Goal: Transaction & Acquisition: Purchase product/service

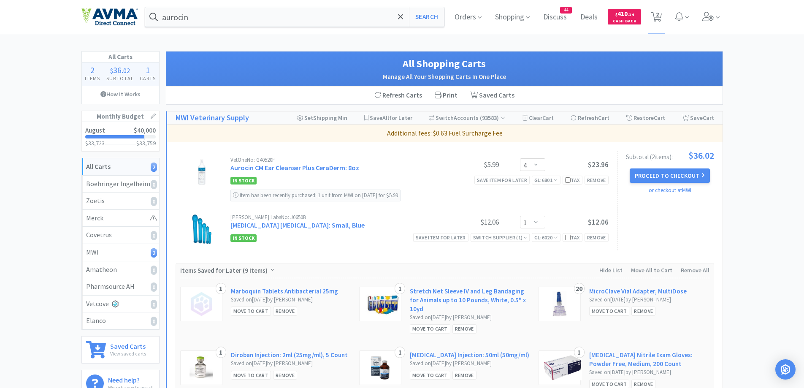
select select "4"
select select "1"
click at [466, 14] on span "Orders" at bounding box center [468, 17] width 34 height 34
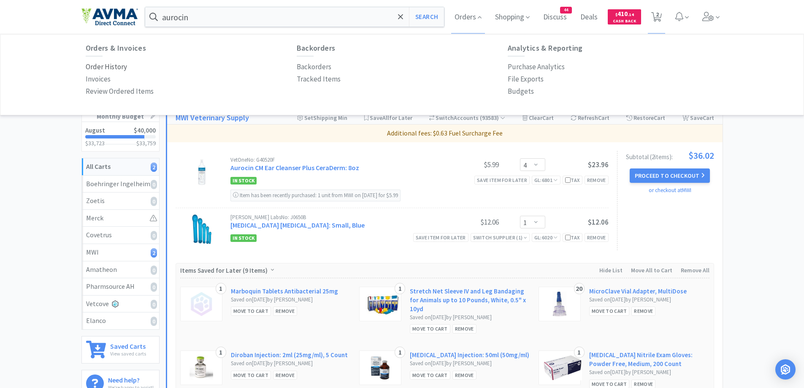
click at [101, 69] on p "Order History" at bounding box center [106, 66] width 41 height 11
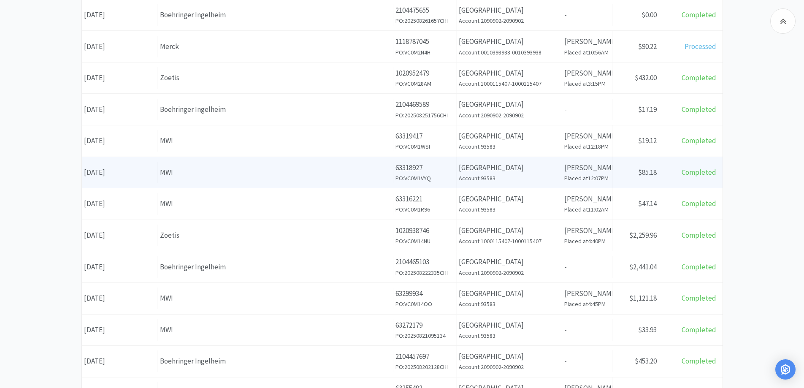
scroll to position [253, 0]
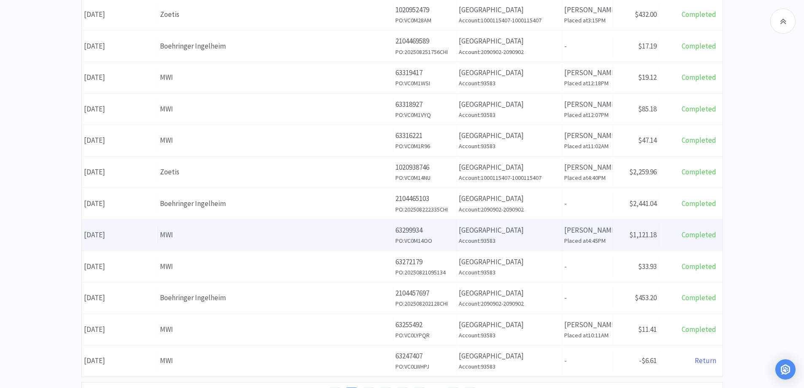
click at [307, 240] on div "MWI" at bounding box center [275, 234] width 231 height 11
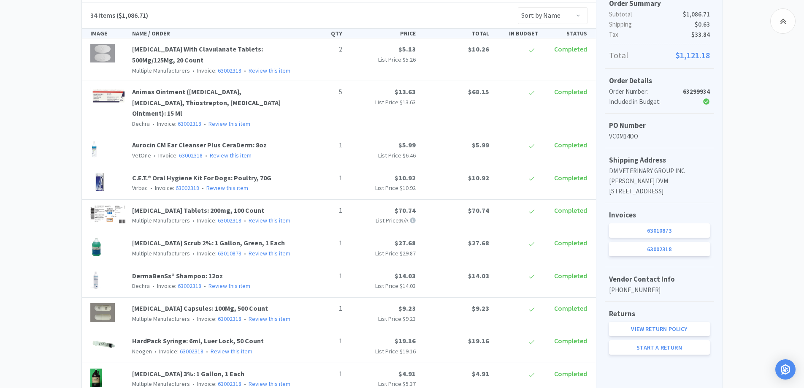
scroll to position [253, 0]
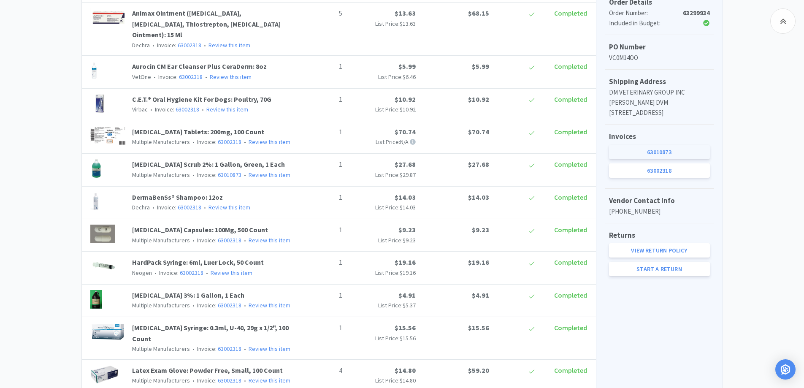
click at [668, 159] on link "63010873" at bounding box center [659, 152] width 101 height 14
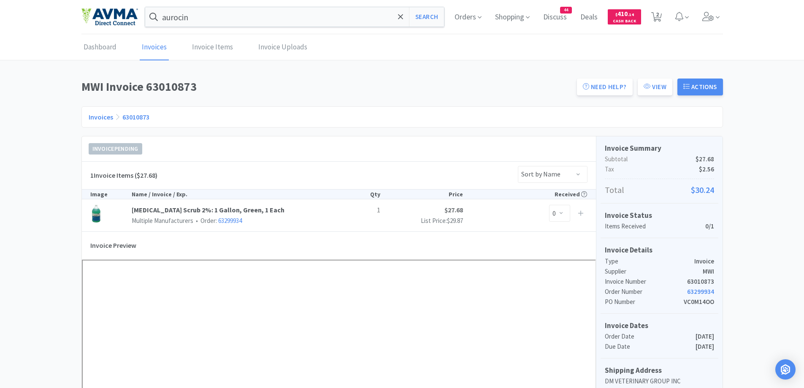
scroll to position [253, 0]
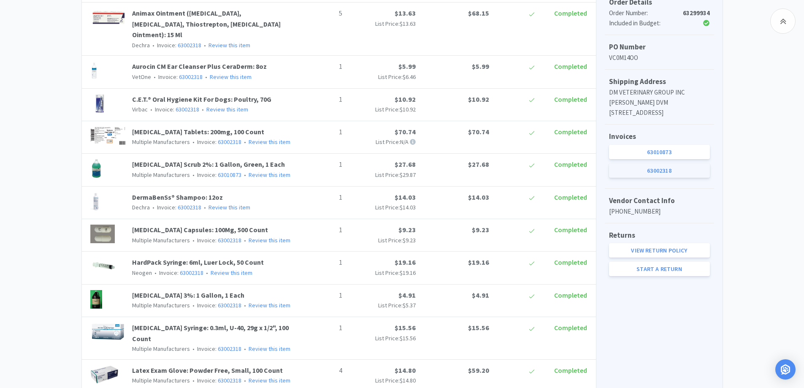
click at [643, 178] on link "63002318" at bounding box center [659, 170] width 101 height 14
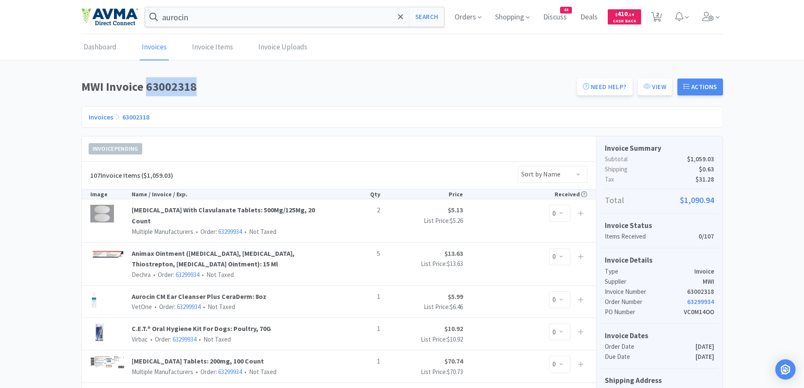
drag, startPoint x: 145, startPoint y: 84, endPoint x: 224, endPoint y: 96, distance: 80.0
click at [224, 96] on div "MWI Invoice 63002318 Need Help? View Actions" at bounding box center [402, 89] width 642 height 24
copy h1 "63002318"
click at [652, 22] on span "2" at bounding box center [657, 17] width 11 height 12
select select "4"
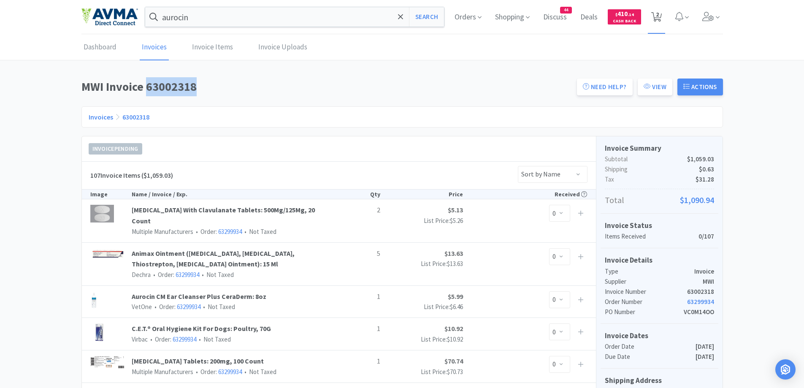
select select "1"
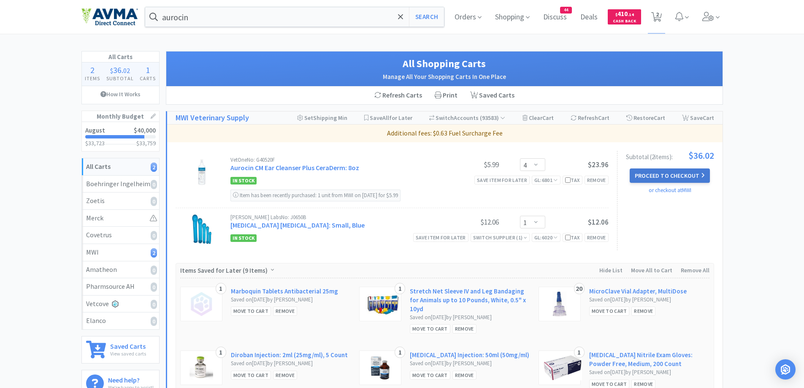
click at [660, 176] on button "Proceed to Checkout" at bounding box center [670, 175] width 80 height 14
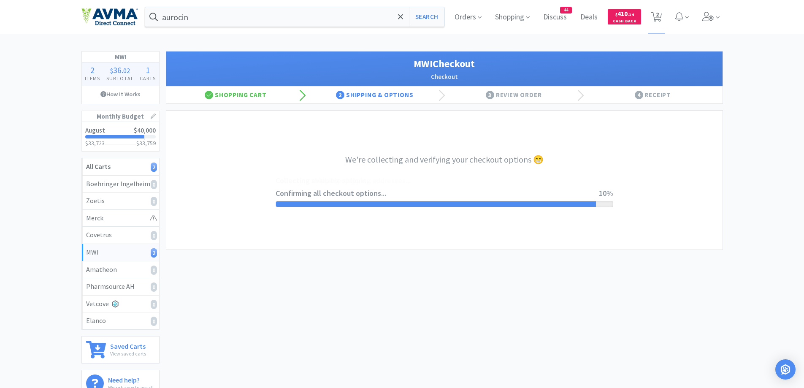
select select "CC_9421154621689816"
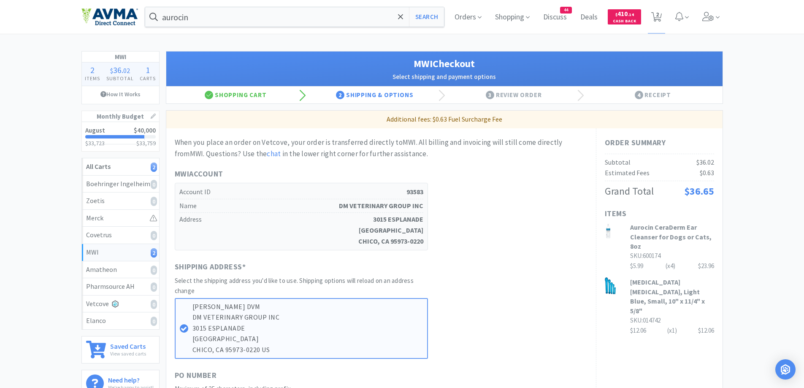
scroll to position [84, 0]
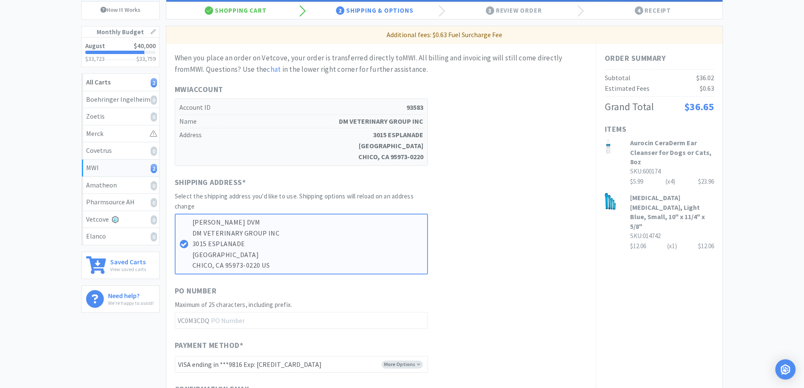
click at [758, 171] on div "MWI 2 Items $ 36 . 02 Subtotal 1 Carts How It Works Monthly Budget August $40,0…" at bounding box center [402, 307] width 804 height 680
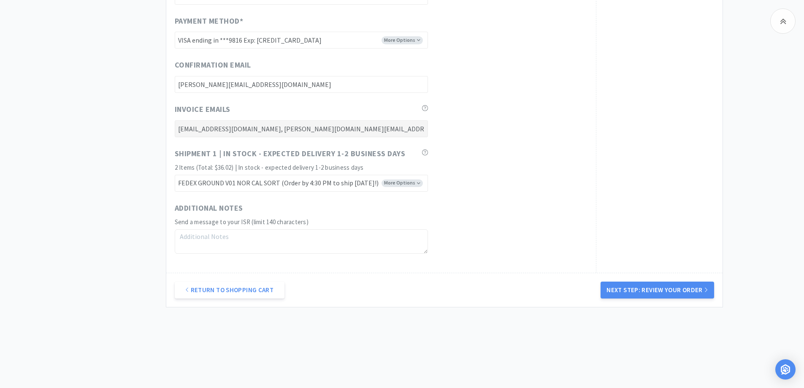
scroll to position [415, 0]
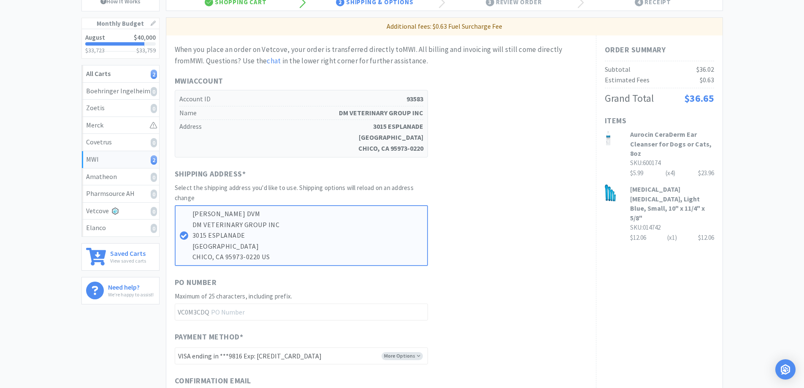
scroll to position [77, 0]
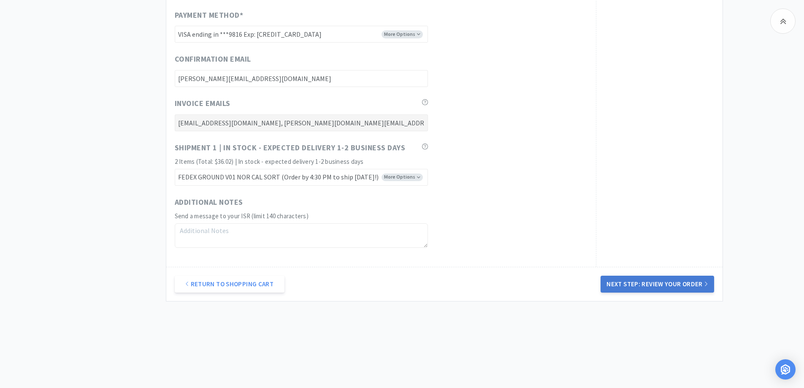
click at [671, 291] on button "Next Step: Review Your Order" at bounding box center [657, 284] width 113 height 17
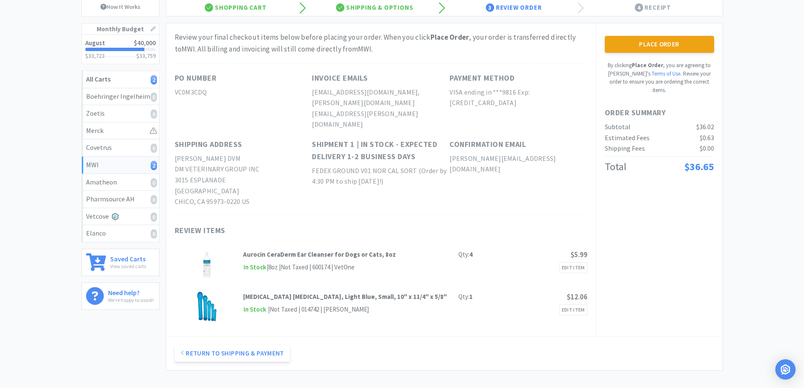
scroll to position [0, 0]
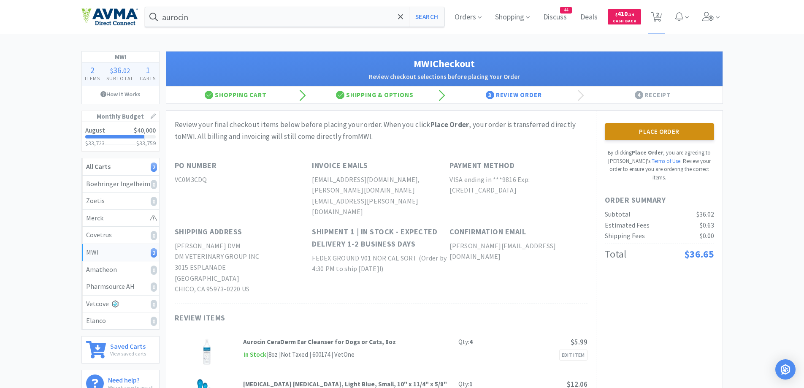
click at [683, 131] on button "Place Order" at bounding box center [659, 131] width 109 height 17
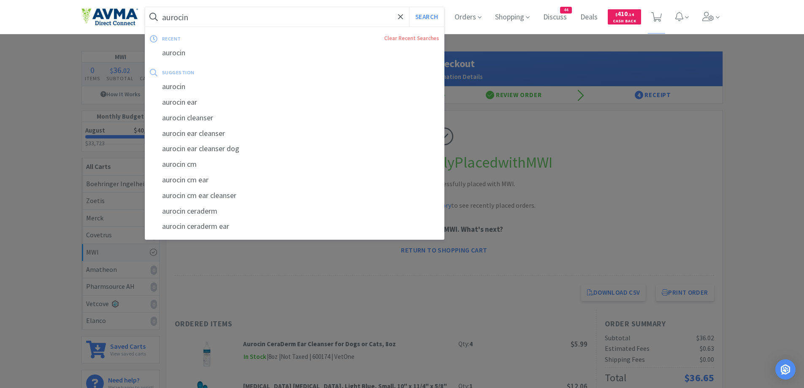
click at [259, 19] on input "aurocin" at bounding box center [294, 16] width 299 height 19
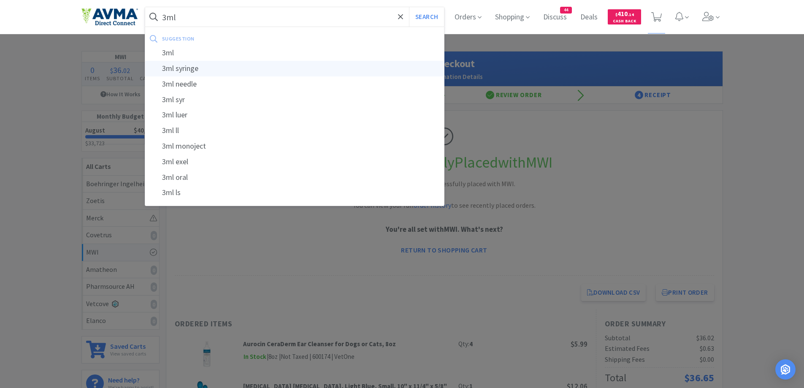
type input "3ml syringe"
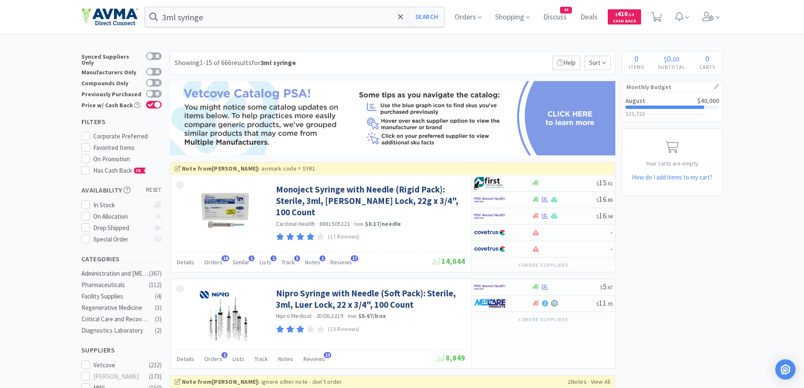
click at [342, 69] on div "Showing 1-15 of 666 results for 3ml syringe Filters Help Sort" at bounding box center [392, 63] width 445 height 24
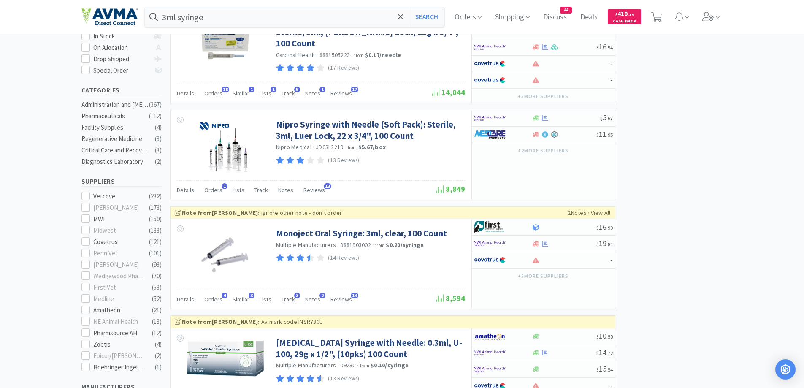
scroll to position [84, 0]
